Goal: Find specific page/section

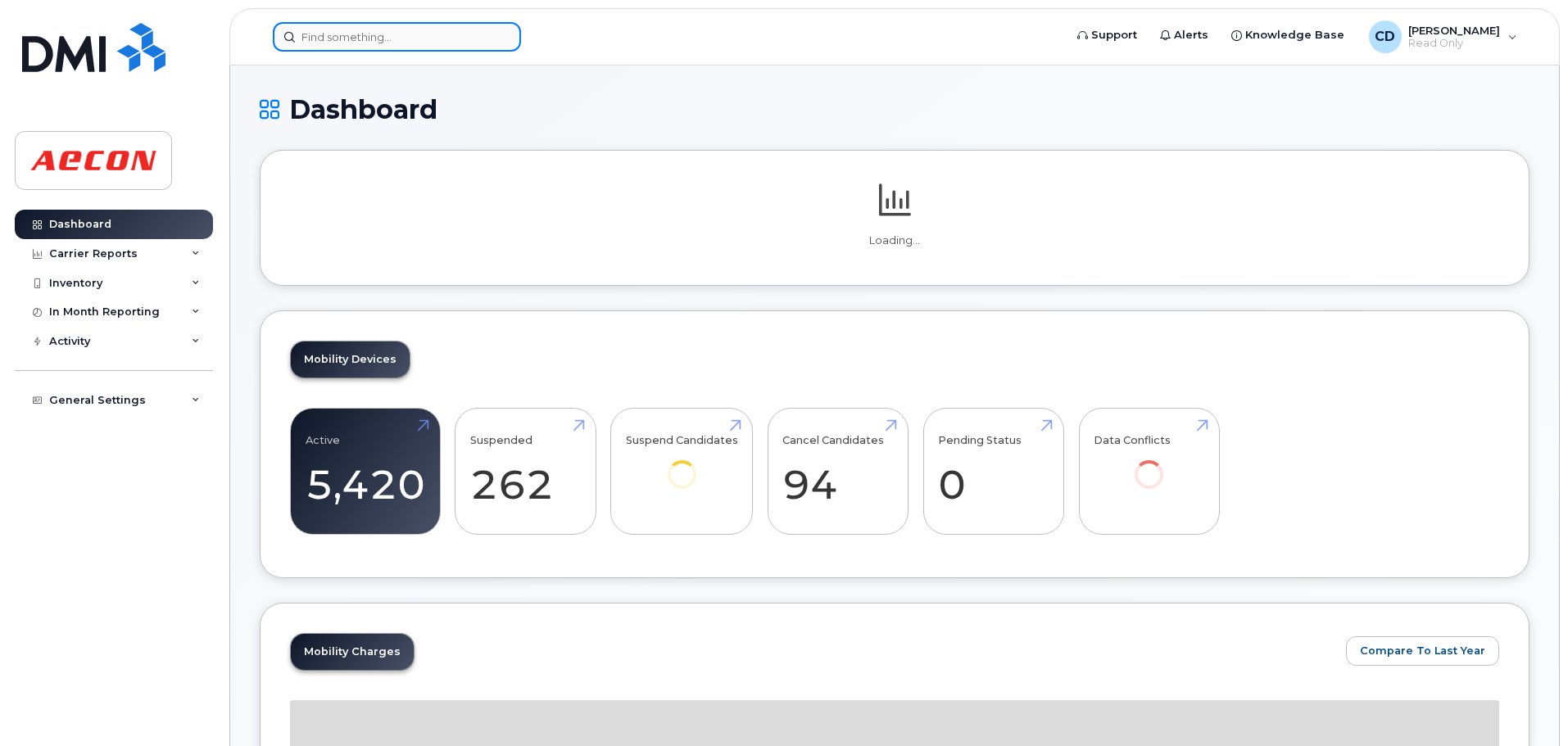
click at [398, 39] on input at bounding box center [397, 37] width 248 height 29
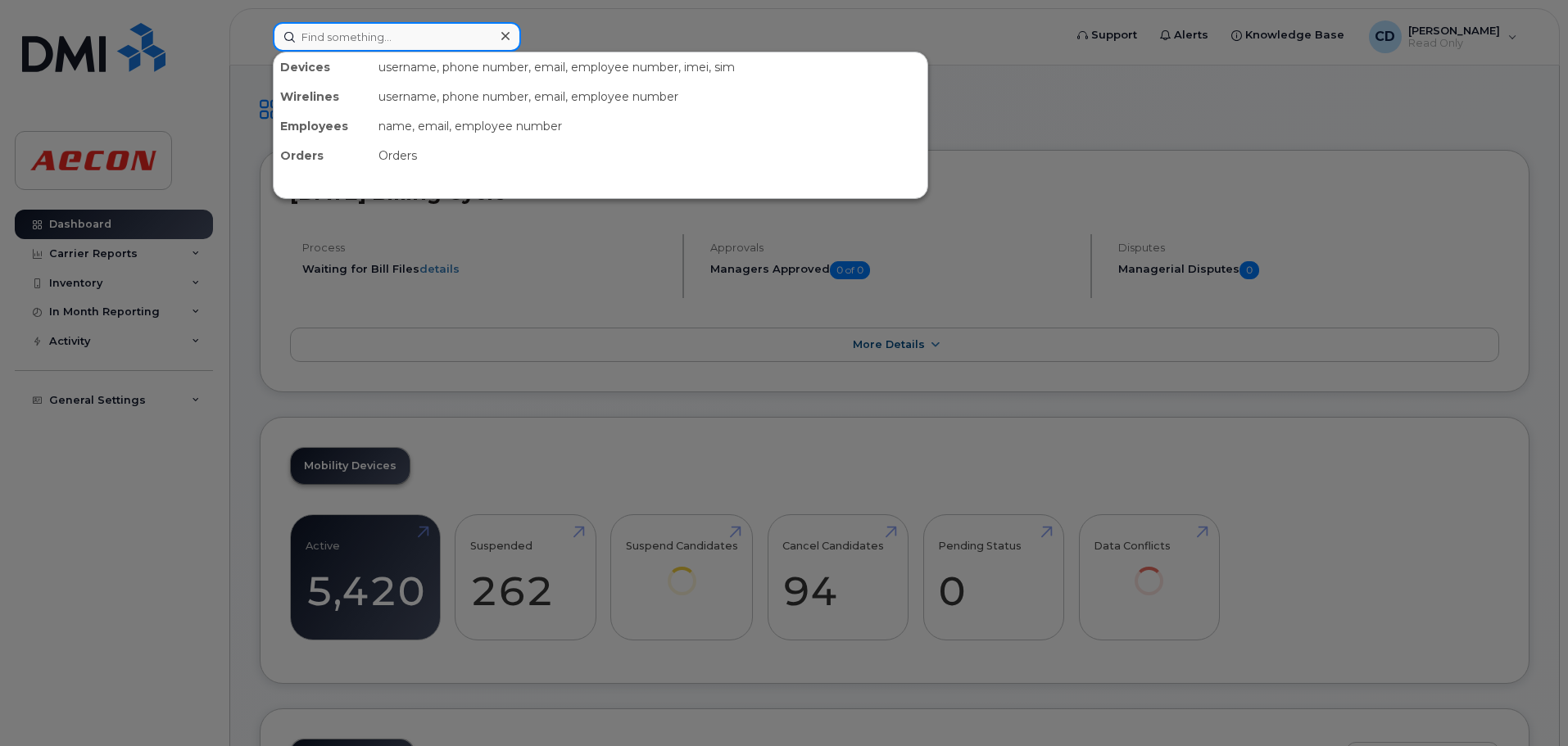
paste input "[PHONE_NUMBER]"
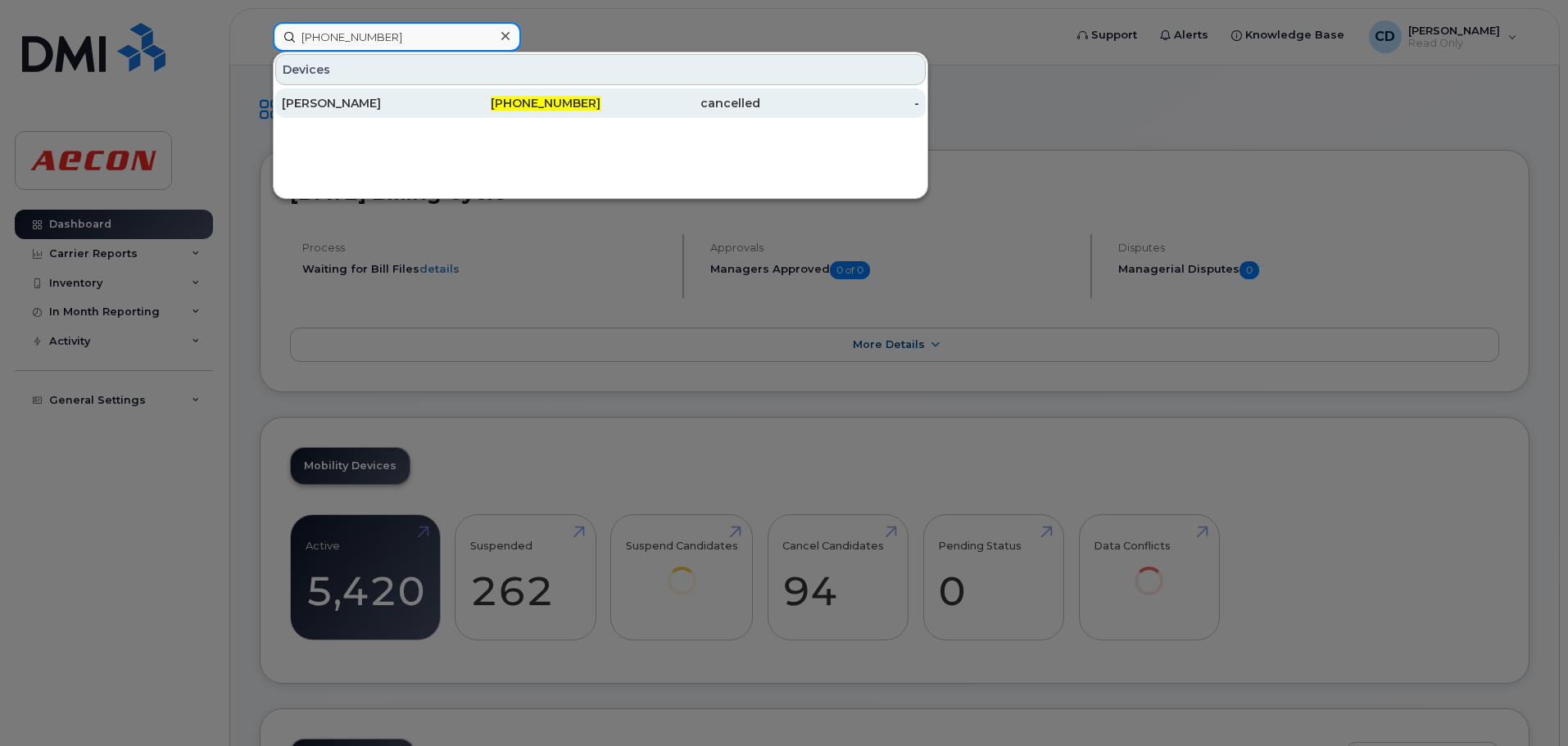
type input "[PHONE_NUMBER]"
click at [449, 99] on div "[PHONE_NUMBER]" at bounding box center [521, 103] width 160 height 16
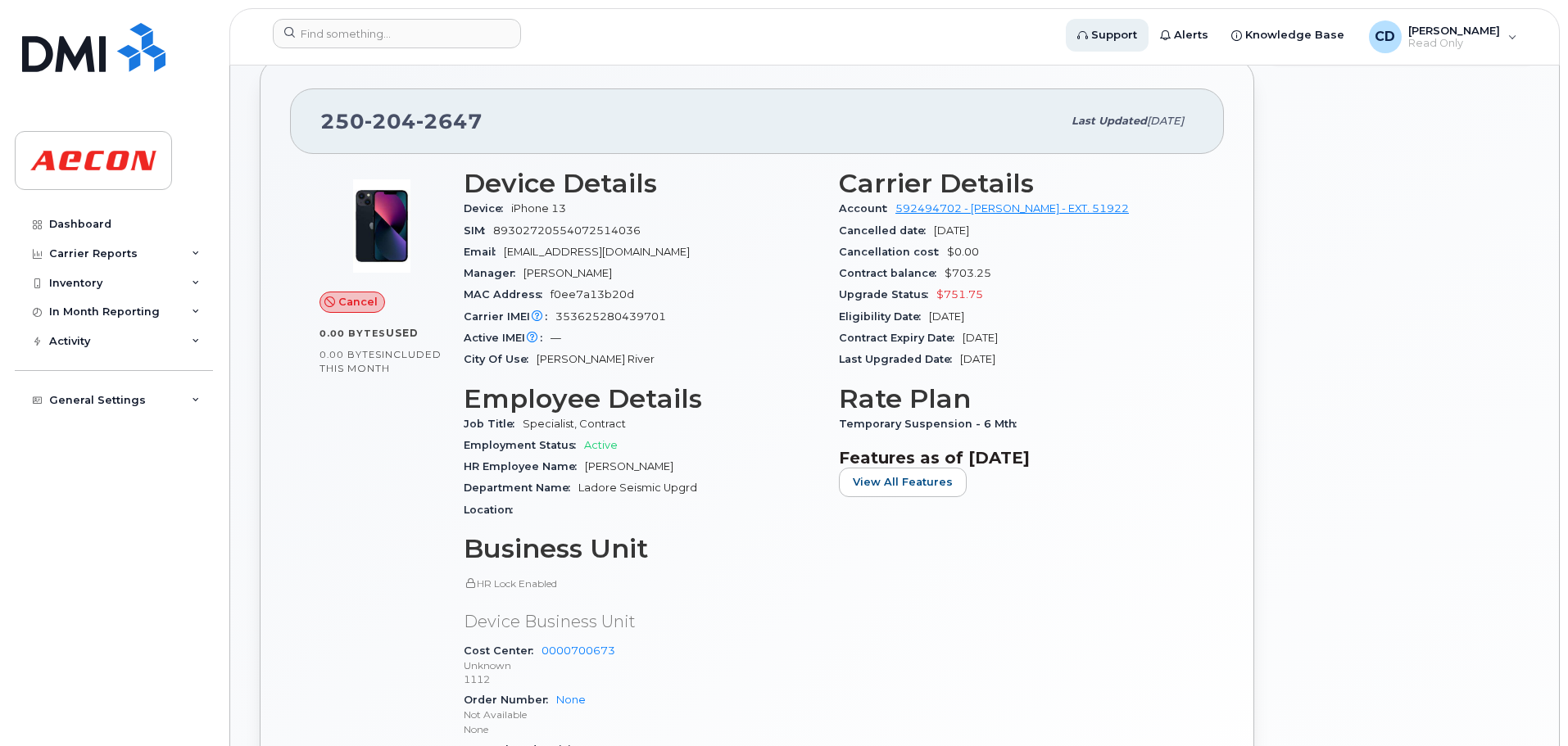
scroll to position [74, 0]
